Goal: Information Seeking & Learning: Find specific page/section

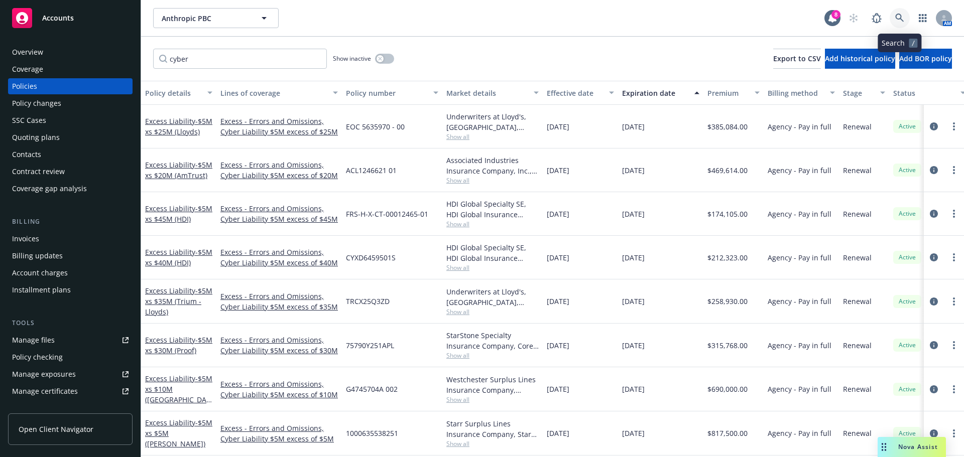
click at [898, 18] on icon at bounding box center [899, 18] width 9 height 9
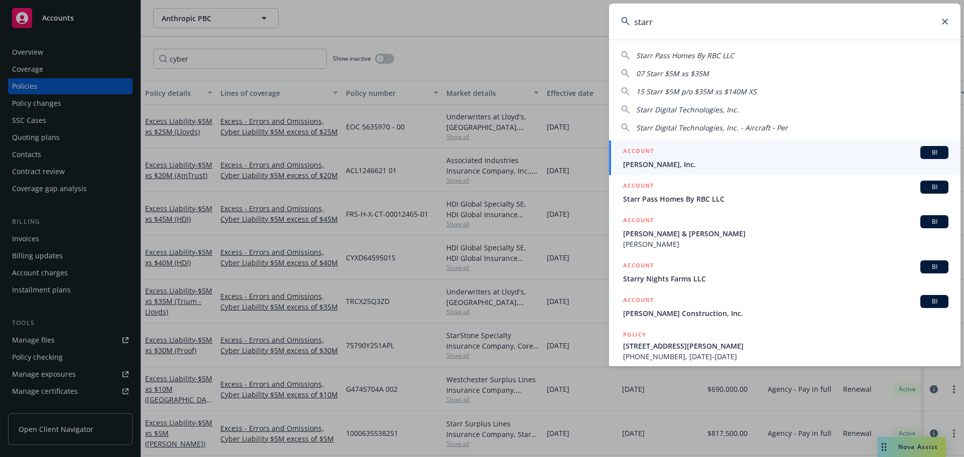
type input "starr"
click at [946, 22] on icon at bounding box center [945, 22] width 6 height 6
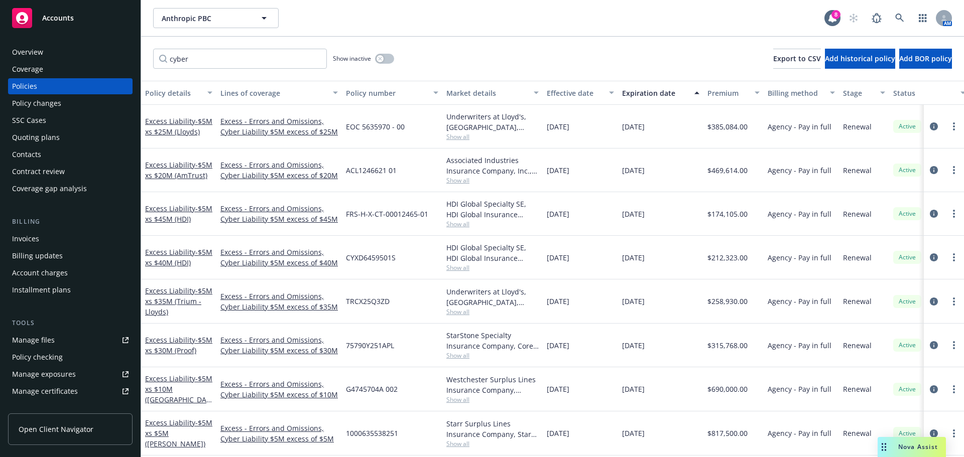
click at [41, 46] on div "Overview" at bounding box center [27, 52] width 31 height 16
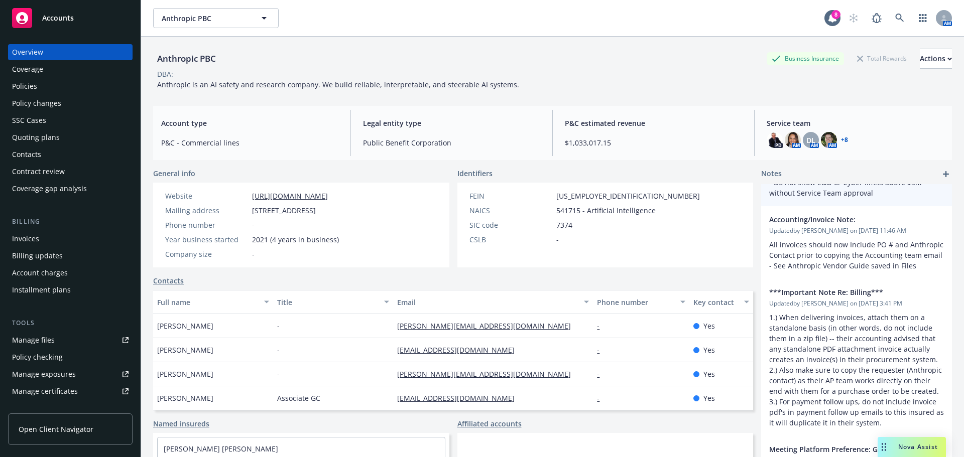
scroll to position [151, 0]
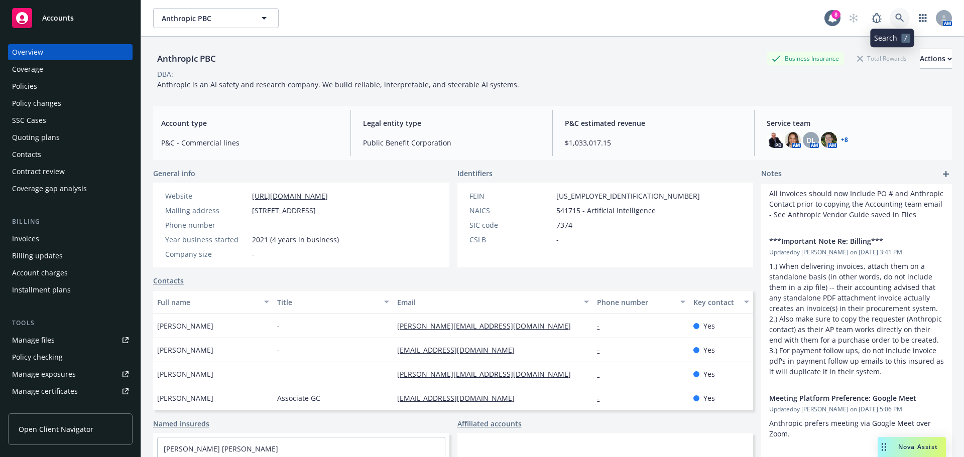
click at [890, 10] on link at bounding box center [900, 18] width 20 height 20
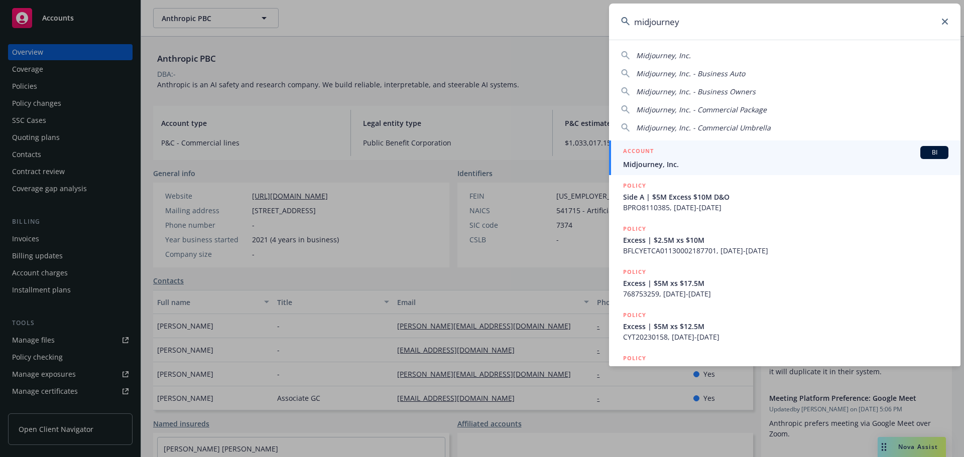
type input "midjourney"
click at [668, 160] on span "Midjourney, Inc." at bounding box center [785, 164] width 325 height 11
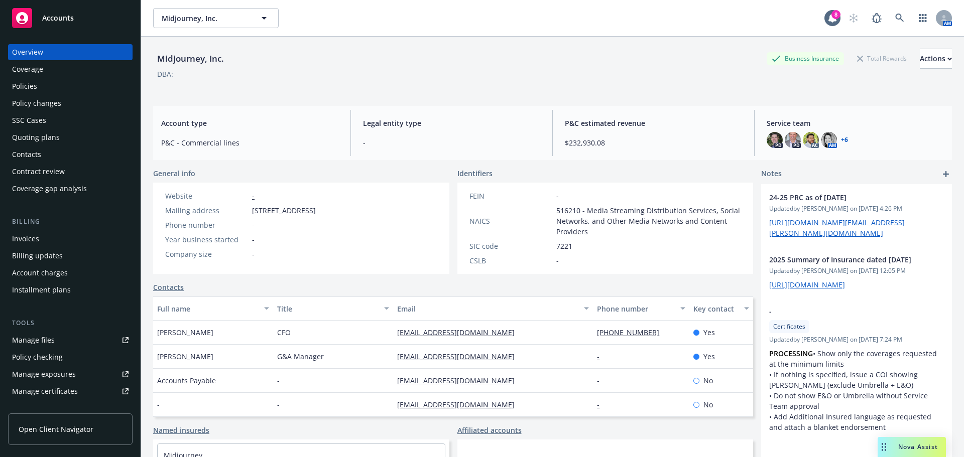
click at [33, 86] on div "Policies" at bounding box center [24, 86] width 25 height 16
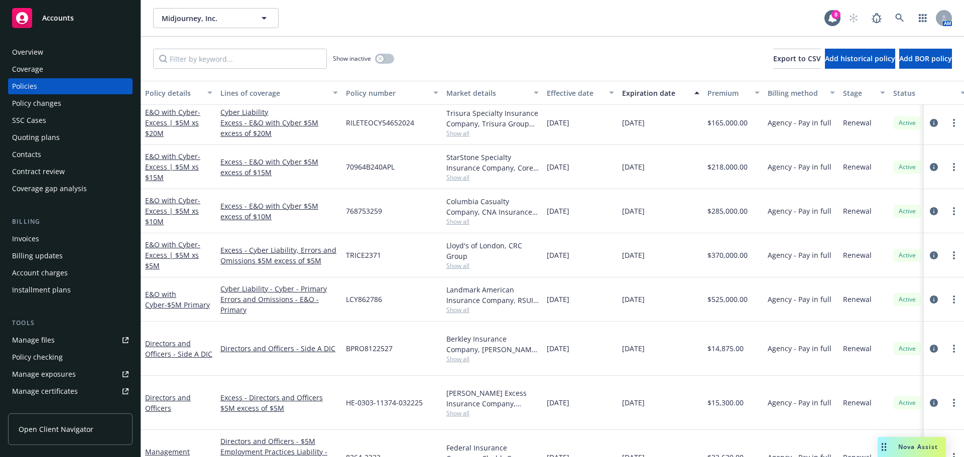
scroll to position [179, 0]
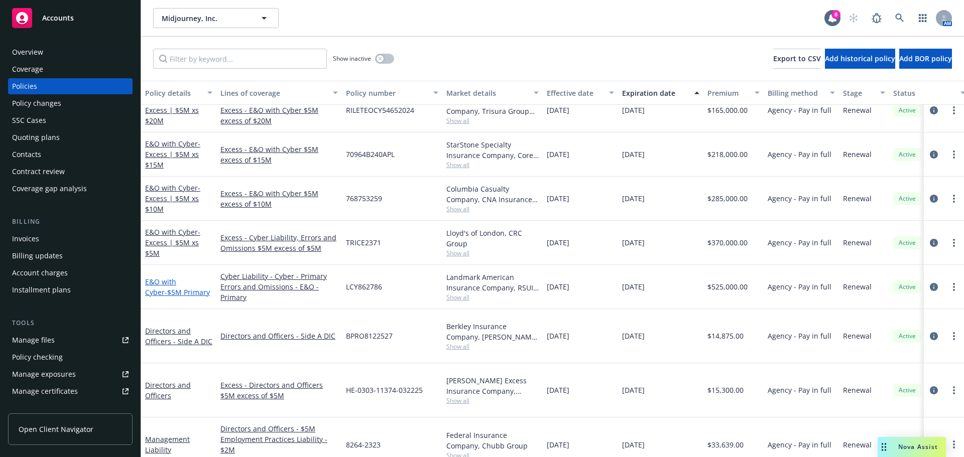
click at [163, 282] on link "E&O with Cyber - $5M Primary" at bounding box center [177, 287] width 65 height 20
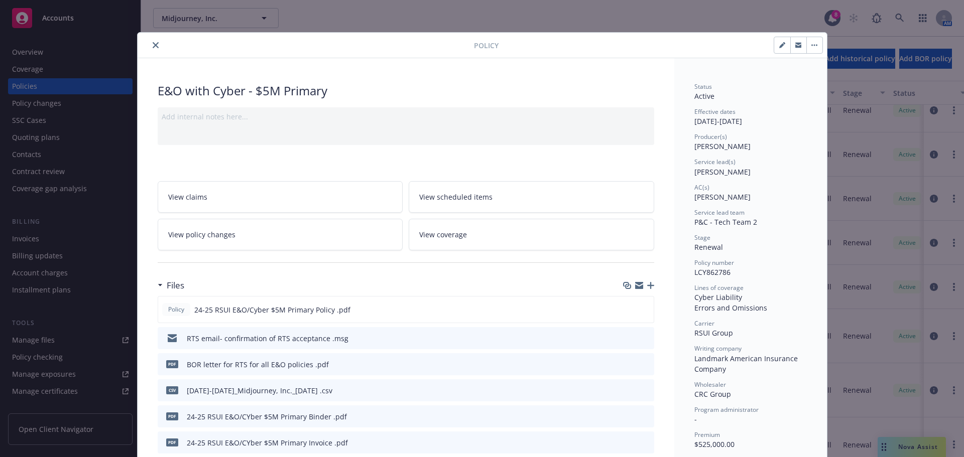
click at [150, 47] on button "close" at bounding box center [156, 45] width 12 height 12
